Goal: Go to known website: Access a specific website the user already knows

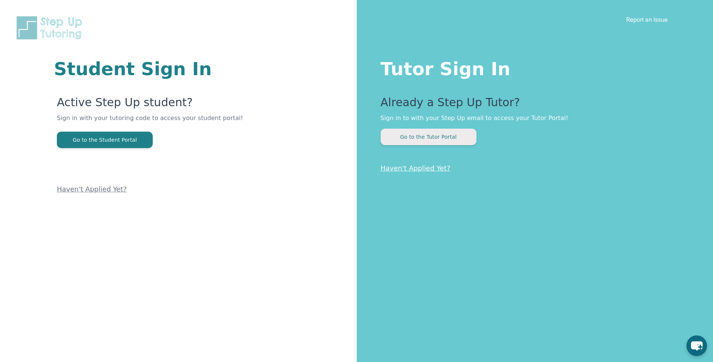
click at [451, 141] on button "Go to the Tutor Portal" at bounding box center [429, 137] width 96 height 16
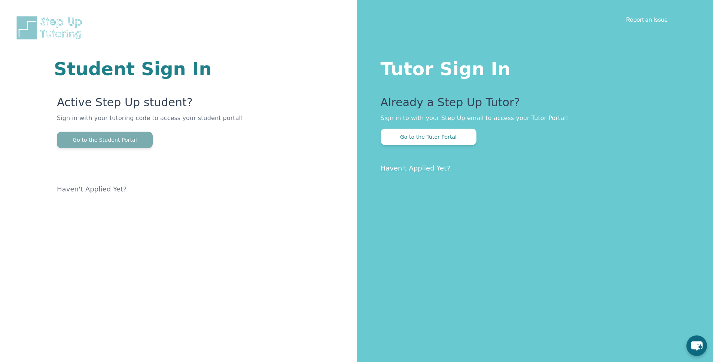
click at [134, 144] on button "Go to the Student Portal" at bounding box center [105, 140] width 96 height 16
click at [103, 137] on button "Go to the Student Portal" at bounding box center [105, 140] width 96 height 16
